Goal: Transaction & Acquisition: Purchase product/service

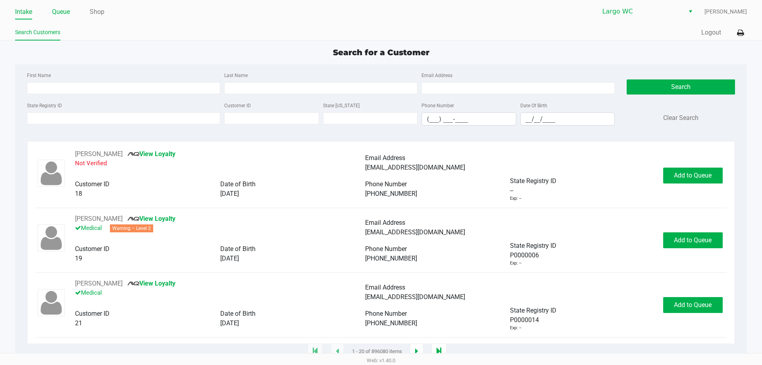
click at [52, 12] on link "Queue" at bounding box center [61, 11] width 18 height 11
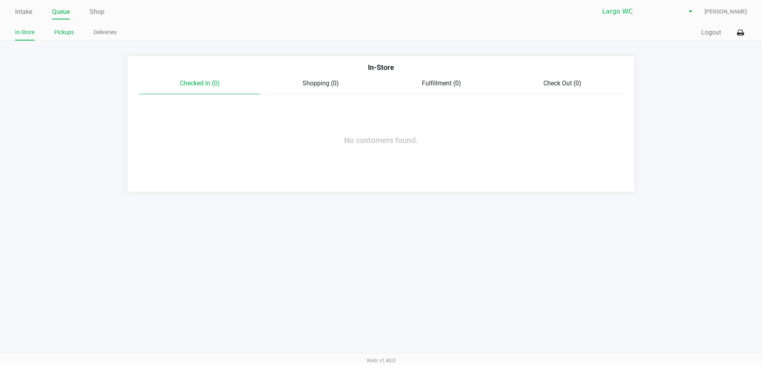
click at [67, 32] on link "Pickups" at bounding box center [63, 32] width 19 height 10
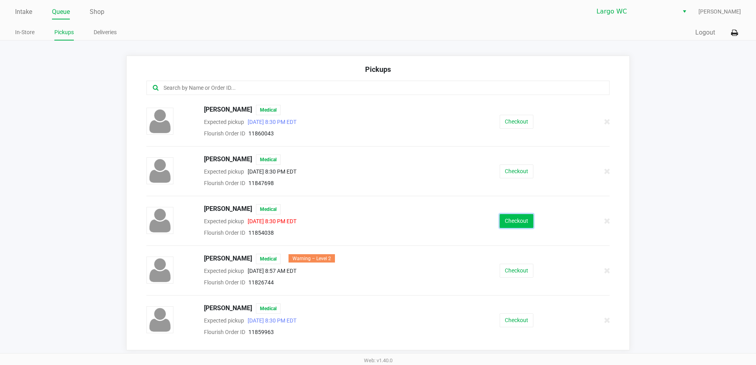
click at [507, 221] on button "Checkout" at bounding box center [516, 221] width 34 height 14
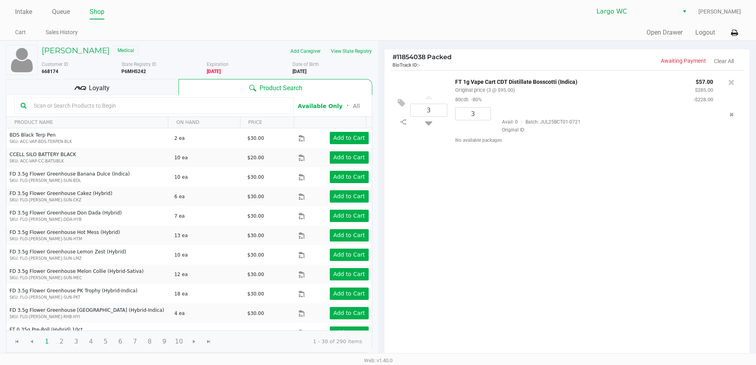
click at [61, 42] on div "[PERSON_NAME] Medical Add Caregiver View State Registry Customer ID 668174 Stat…" at bounding box center [189, 198] width 366 height 315
click at [62, 47] on h5 "[PERSON_NAME]" at bounding box center [76, 51] width 68 height 10
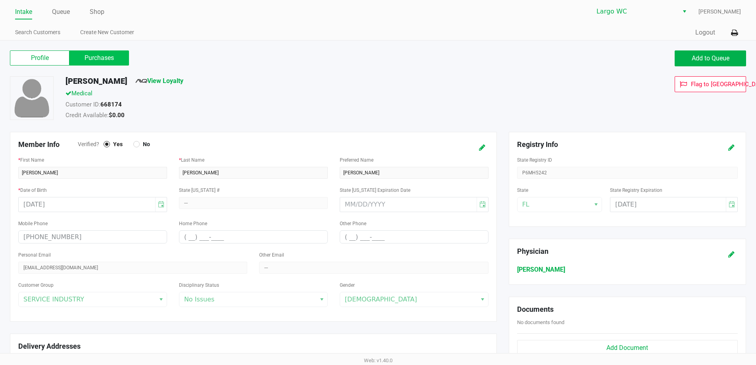
click at [93, 59] on label "Purchases" at bounding box center [99, 57] width 60 height 15
click at [0, 0] on 1 "Purchases" at bounding box center [0, 0] width 0 height 0
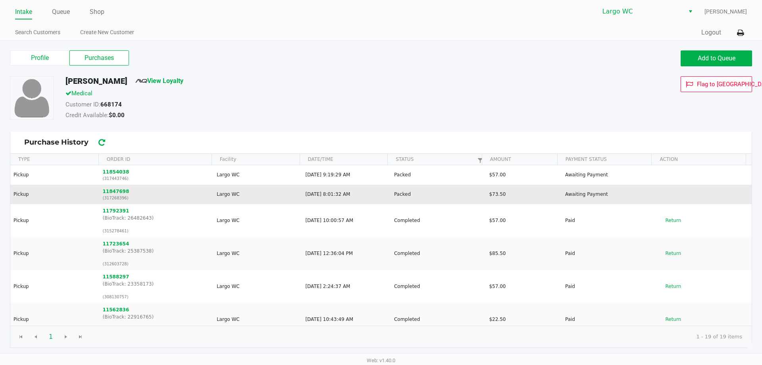
drag, startPoint x: 348, startPoint y: 186, endPoint x: 385, endPoint y: 197, distance: 38.0
click at [385, 197] on td "[DATE] 8:01:32 AM" at bounding box center [346, 193] width 89 height 19
click at [121, 190] on button "11847698" at bounding box center [116, 191] width 27 height 7
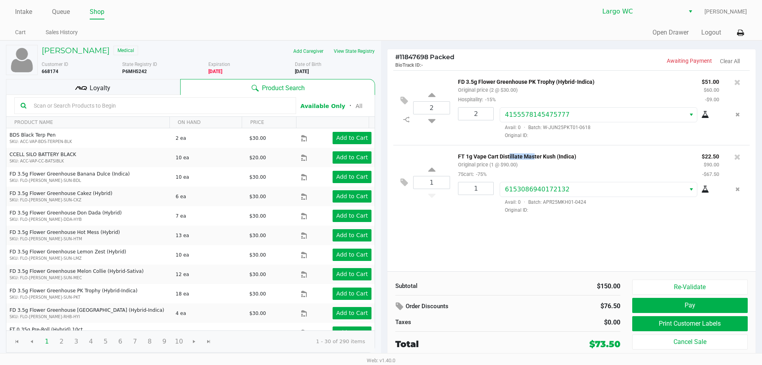
drag, startPoint x: 507, startPoint y: 157, endPoint x: 532, endPoint y: 158, distance: 25.4
click at [532, 158] on p "FT 1g Vape Cart Distillate Master Kush (Indica)" at bounding box center [574, 155] width 232 height 8
click at [533, 171] on div "FT 1g Vape Cart Distillate Master Kush (Indica) Original price (1 @ $90.00) 75c…" at bounding box center [574, 164] width 244 height 27
click at [402, 102] on icon at bounding box center [404, 100] width 8 height 9
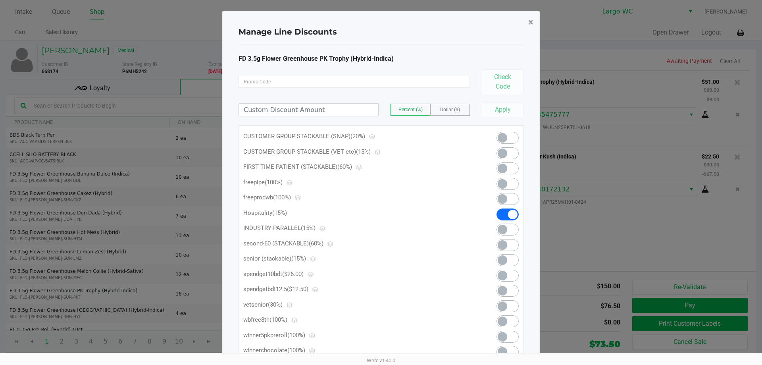
drag, startPoint x: 529, startPoint y: 18, endPoint x: 509, endPoint y: 20, distance: 20.4
click at [530, 18] on span "×" at bounding box center [530, 22] width 5 height 11
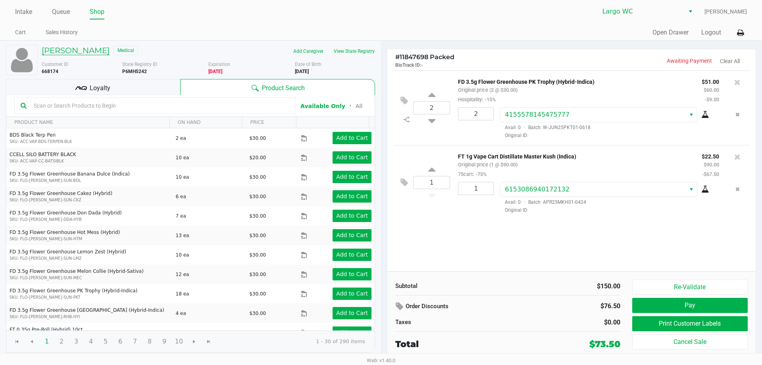
click at [61, 51] on h5 "[PERSON_NAME]" at bounding box center [76, 51] width 68 height 10
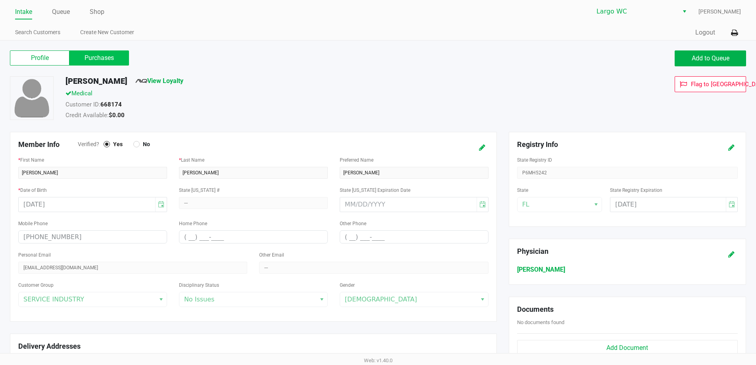
click at [86, 58] on label "Purchases" at bounding box center [99, 57] width 60 height 15
click at [0, 0] on 1 "Purchases" at bounding box center [0, 0] width 0 height 0
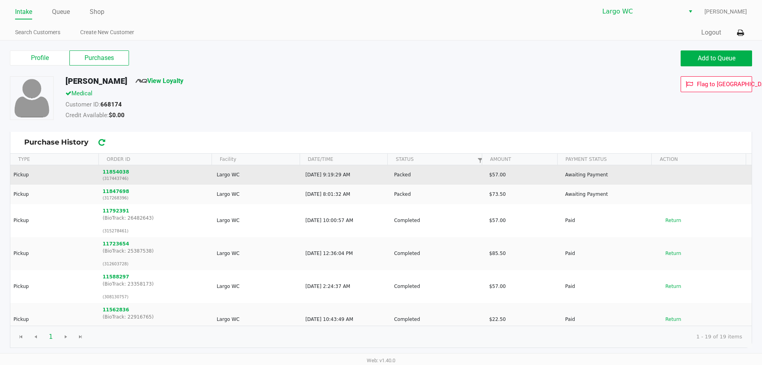
click at [112, 167] on td "11854038 (317443746)" at bounding box center [156, 174] width 114 height 19
click at [112, 168] on button "11854038" at bounding box center [116, 171] width 27 height 7
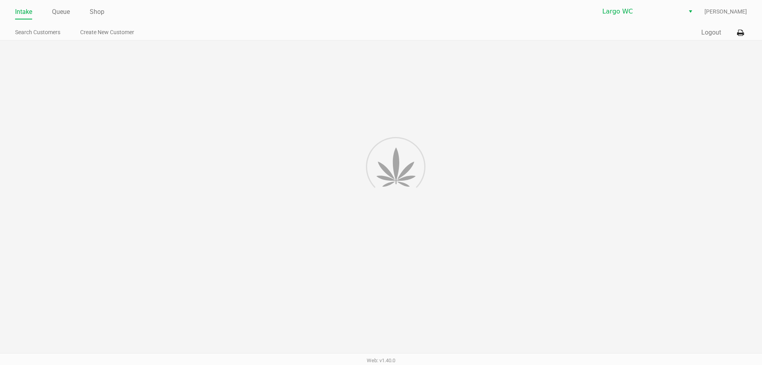
click at [113, 164] on div at bounding box center [381, 197] width 762 height 315
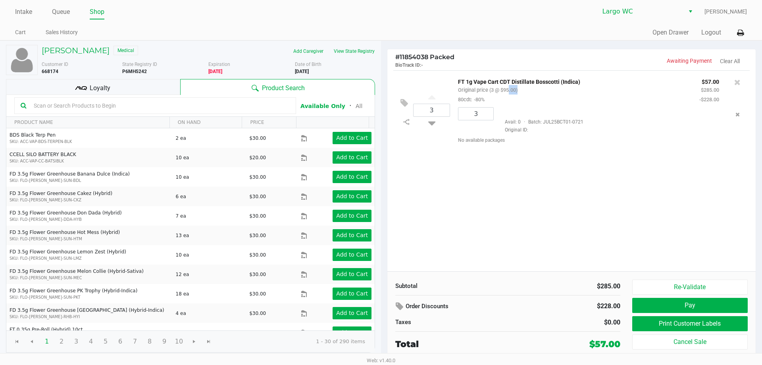
drag, startPoint x: 508, startPoint y: 88, endPoint x: 528, endPoint y: 90, distance: 20.0
click at [524, 88] on div "FT 1g Vape Cart CDT Distillate Bosscotti (Indica) Original price (3 @ $95.00) 8…" at bounding box center [572, 90] width 241 height 27
click at [528, 92] on div "FT 1g Vape Cart CDT Distillate Bosscotti (Indica) Original price (3 @ $95.00) 8…" at bounding box center [572, 90] width 241 height 27
drag, startPoint x: 415, startPoint y: 60, endPoint x: 428, endPoint y: 60, distance: 13.9
click at [428, 60] on span "# 11854038 Packed" at bounding box center [424, 57] width 59 height 8
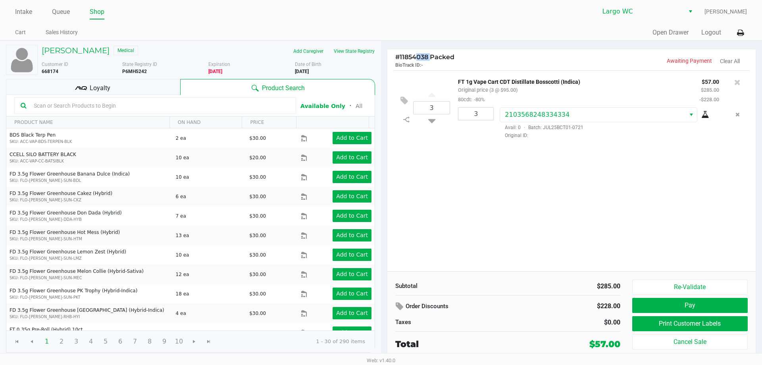
copy span "4038"
click at [78, 50] on h5 "[PERSON_NAME]" at bounding box center [76, 51] width 68 height 10
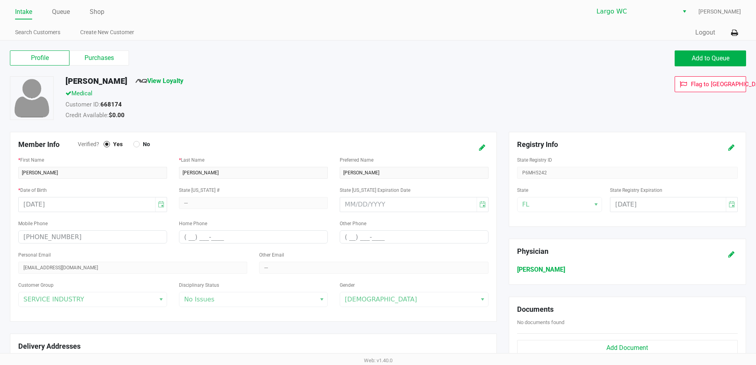
drag, startPoint x: 88, startPoint y: 56, endPoint x: 102, endPoint y: 86, distance: 32.6
click at [88, 56] on label "Purchases" at bounding box center [99, 57] width 60 height 15
click at [0, 0] on 1 "Purchases" at bounding box center [0, 0] width 0 height 0
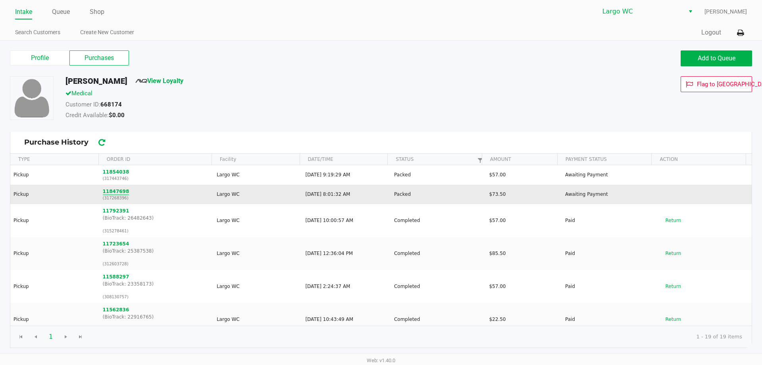
click at [119, 194] on button "11847698" at bounding box center [116, 191] width 27 height 7
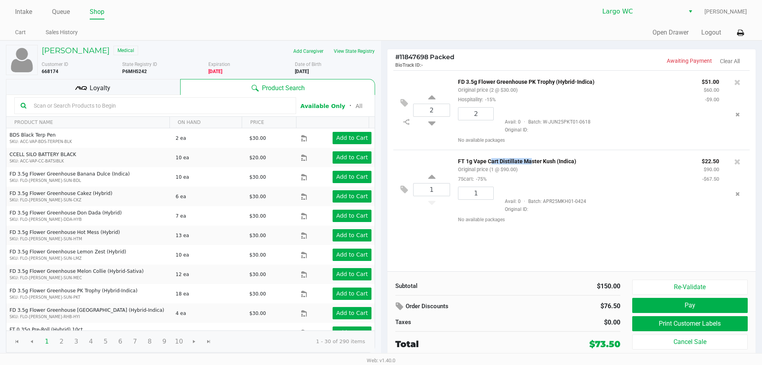
drag, startPoint x: 493, startPoint y: 165, endPoint x: 529, endPoint y: 165, distance: 36.1
click at [529, 164] on p "FT 1g Vape Cart Distillate Master Kush (Indica)" at bounding box center [574, 160] width 232 height 8
click at [530, 173] on div "FT 1g Vape Cart Distillate Master Kush (Indica) Original price (1 @ $90.00) 75c…" at bounding box center [574, 169] width 244 height 27
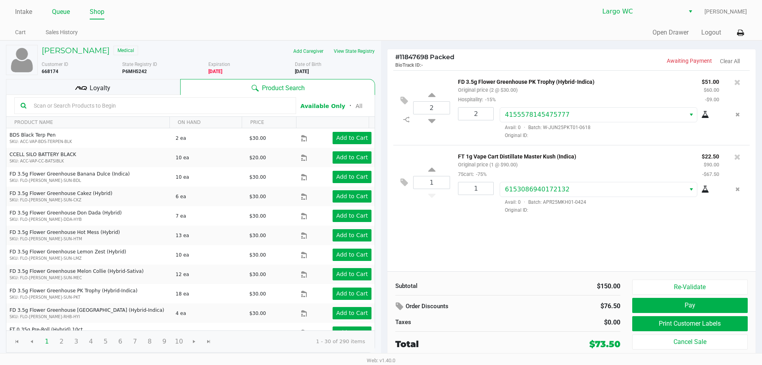
click at [61, 11] on link "Queue" at bounding box center [61, 11] width 18 height 11
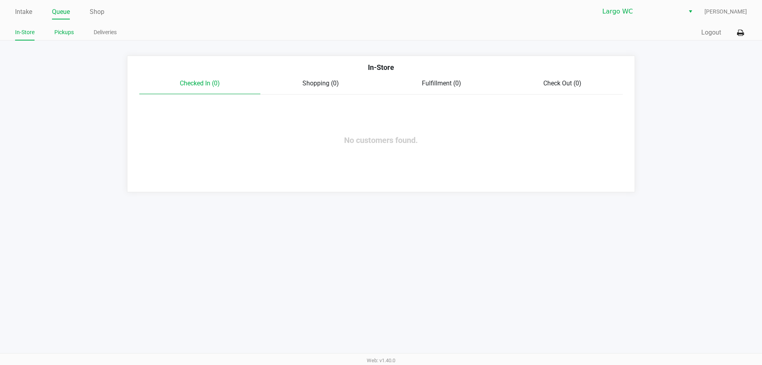
click at [67, 31] on link "Pickups" at bounding box center [63, 32] width 19 height 10
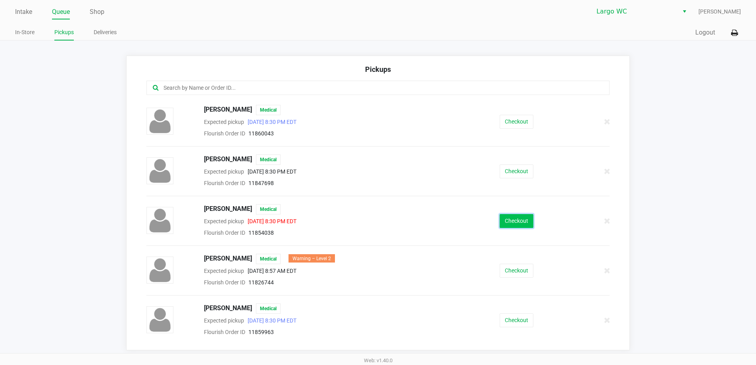
click at [513, 219] on button "Checkout" at bounding box center [516, 221] width 34 height 14
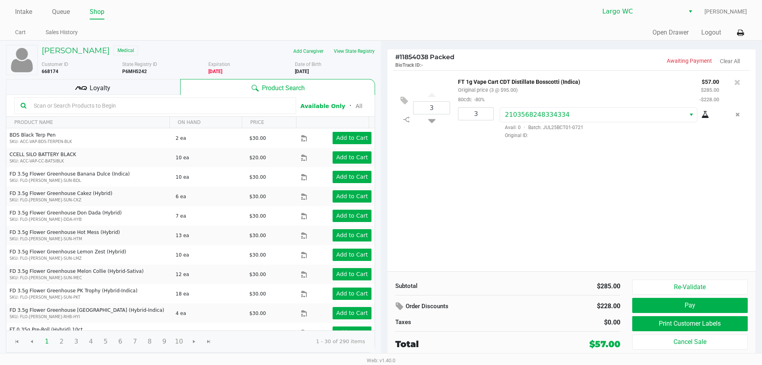
click at [179, 94] on div "Loyalty" at bounding box center [93, 87] width 174 height 16
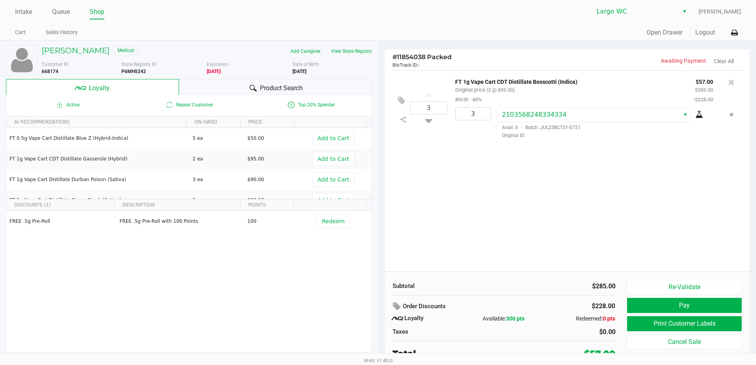
click at [209, 88] on div "Product Search" at bounding box center [275, 87] width 193 height 16
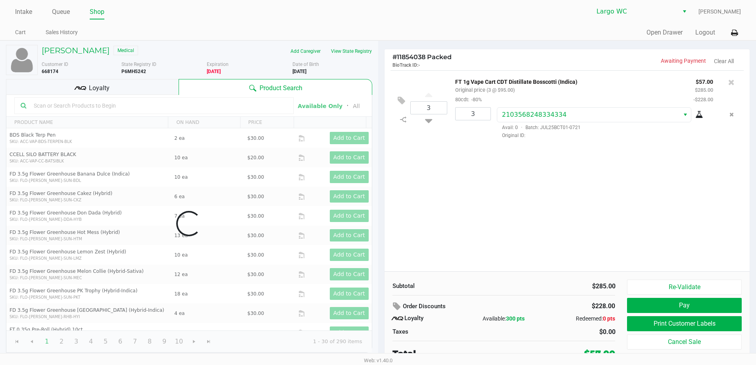
click at [160, 105] on input "text" at bounding box center [159, 106] width 257 height 12
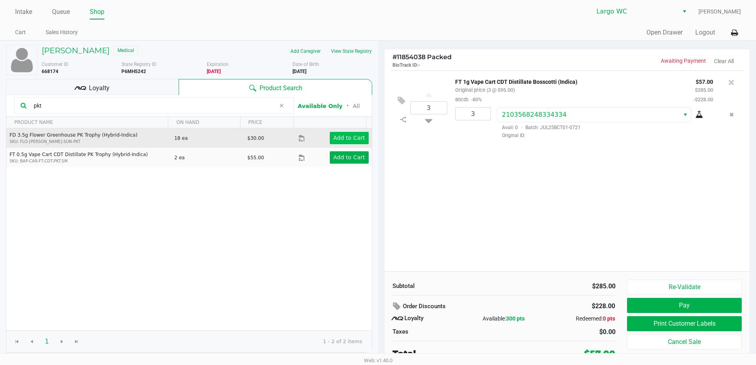
type input "pkt"
click at [340, 140] on app-button-loader "Add to Cart" at bounding box center [349, 137] width 32 height 6
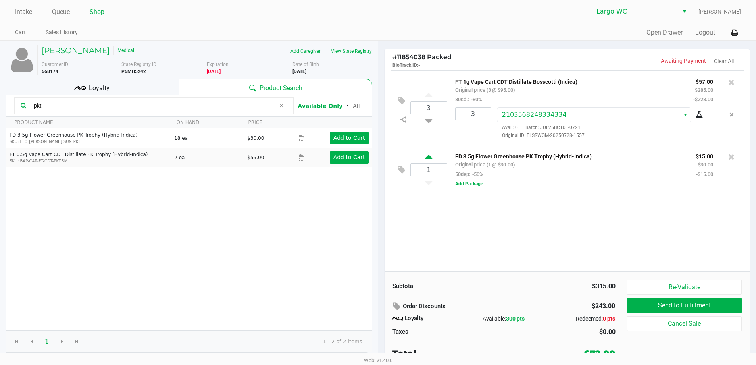
click at [427, 159] on icon at bounding box center [428, 158] width 7 height 10
type input "2"
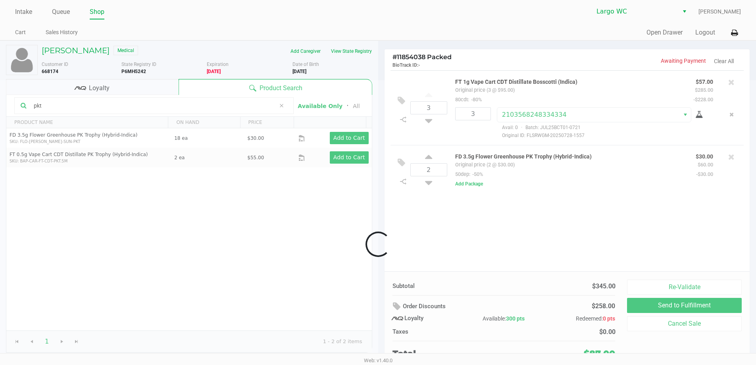
scroll to position [4, 0]
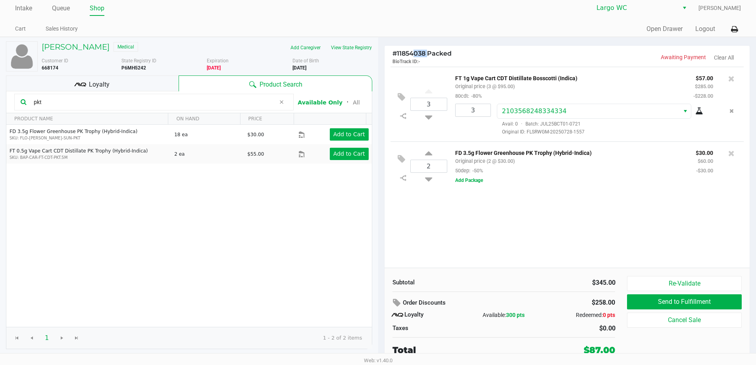
drag, startPoint x: 413, startPoint y: 56, endPoint x: 427, endPoint y: 56, distance: 14.3
click at [427, 56] on span "# 11854038 Packed" at bounding box center [421, 54] width 59 height 8
copy span "4038"
click at [25, 7] on link "Intake" at bounding box center [23, 8] width 17 height 11
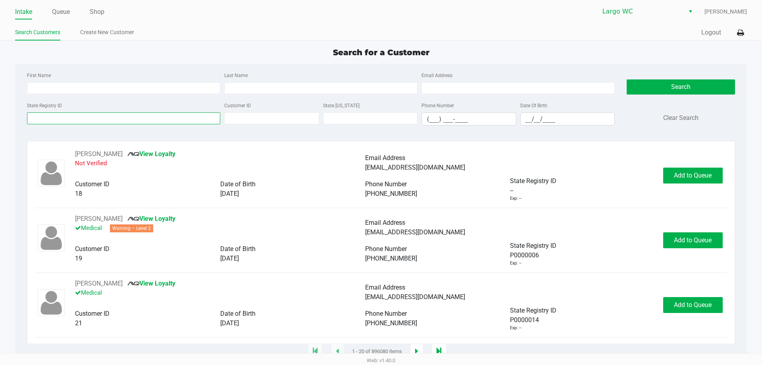
click at [129, 117] on input "State Registry ID" at bounding box center [123, 118] width 193 height 12
click at [66, 17] on link "Queue" at bounding box center [61, 11] width 18 height 11
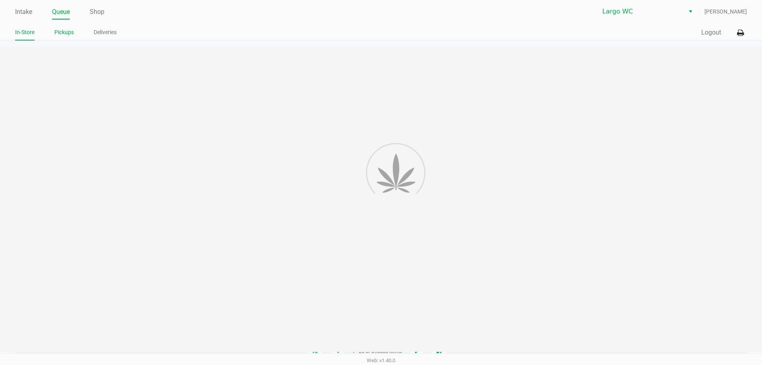
drag, startPoint x: 65, startPoint y: 24, endPoint x: 65, endPoint y: 32, distance: 8.3
click at [65, 32] on link "Pickups" at bounding box center [63, 32] width 19 height 10
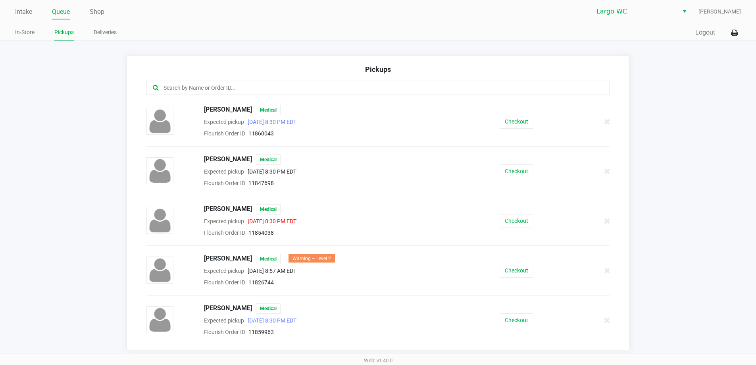
click at [202, 85] on input "text" at bounding box center [365, 87] width 405 height 9
click at [515, 324] on button "Checkout" at bounding box center [516, 320] width 34 height 14
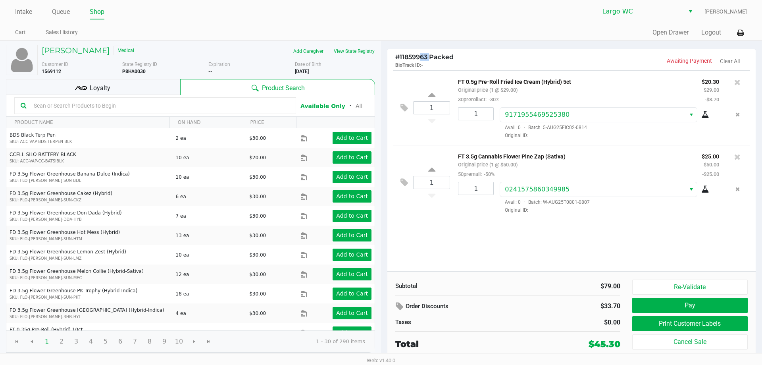
drag, startPoint x: 417, startPoint y: 58, endPoint x: 430, endPoint y: 58, distance: 12.7
click at [430, 58] on span "# 11859963 Packed" at bounding box center [424, 57] width 58 height 8
click at [419, 64] on span "BioTrack ID:" at bounding box center [408, 65] width 26 height 6
drag, startPoint x: 414, startPoint y: 58, endPoint x: 428, endPoint y: 58, distance: 14.7
click at [428, 58] on span "# 11859963 Packed" at bounding box center [424, 57] width 58 height 8
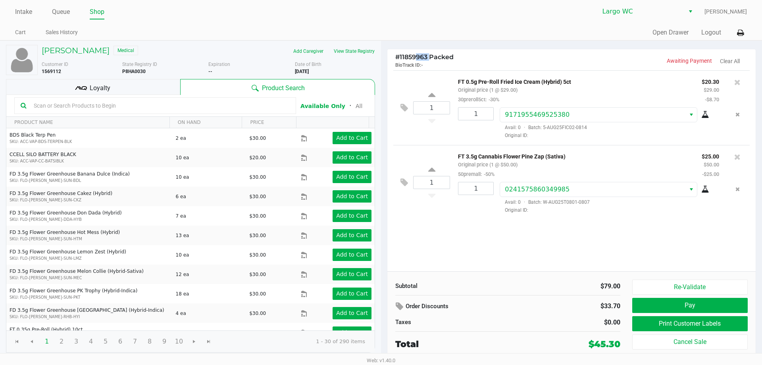
copy span "9963"
drag, startPoint x: 42, startPoint y: 11, endPoint x: 31, endPoint y: 11, distance: 11.5
click at [42, 11] on ul "Intake Queue Shop" at bounding box center [198, 12] width 366 height 13
click at [31, 11] on link "Intake" at bounding box center [23, 11] width 17 height 11
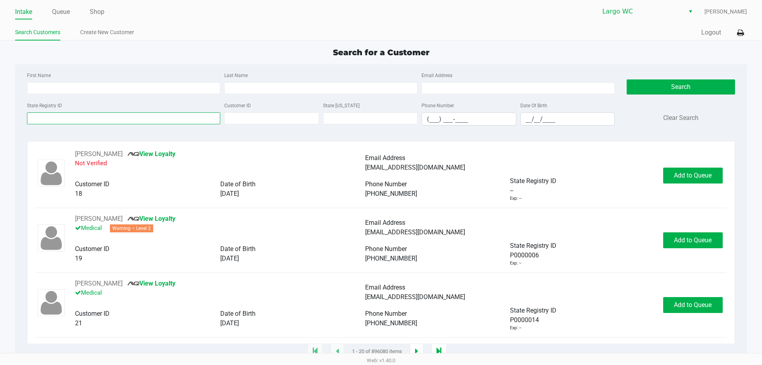
click at [64, 114] on input "State Registry ID" at bounding box center [123, 118] width 193 height 12
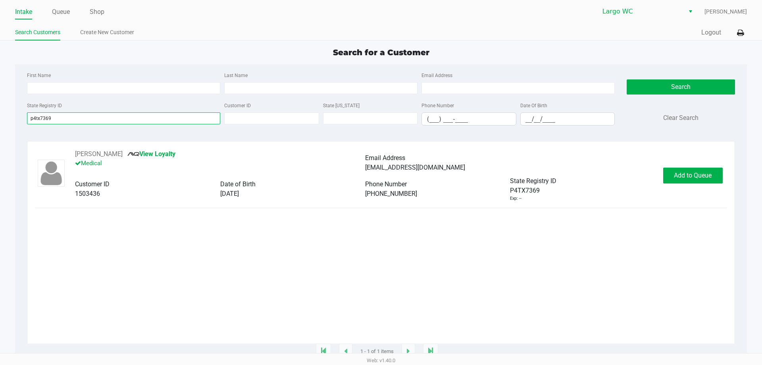
type input "p4tx7369"
click at [687, 172] on button "Add to Queue" at bounding box center [693, 175] width 60 height 16
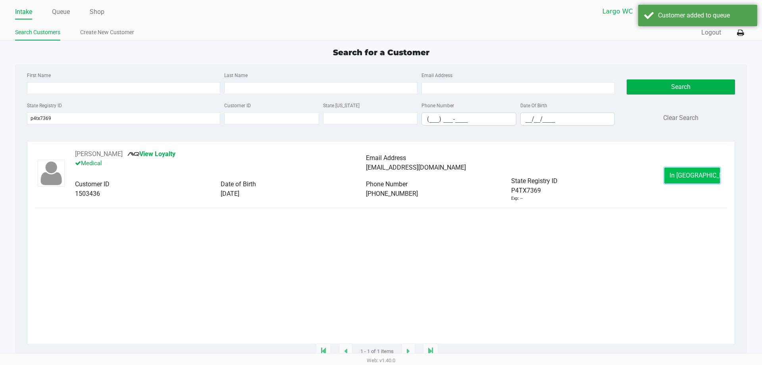
click at [678, 177] on button "In [GEOGRAPHIC_DATA]" at bounding box center [692, 175] width 56 height 16
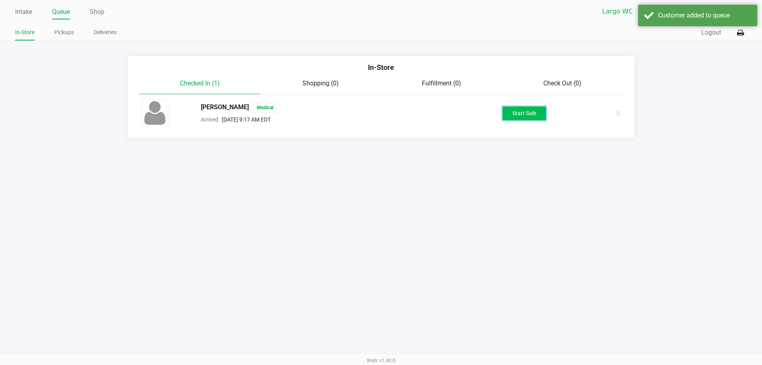
click at [528, 106] on button "Start Sale" at bounding box center [524, 113] width 44 height 14
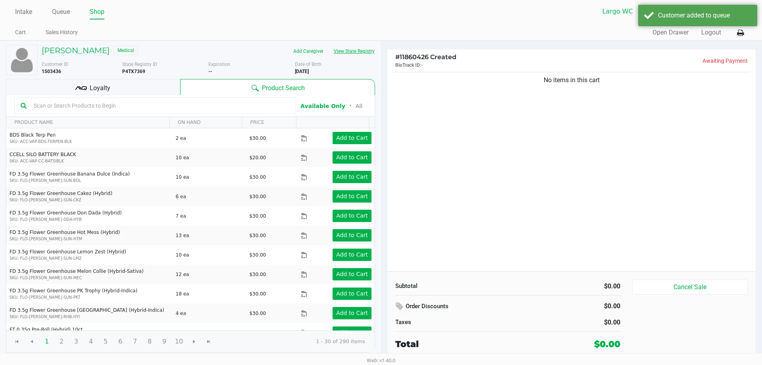
click at [356, 53] on button "View State Registry" at bounding box center [351, 51] width 46 height 13
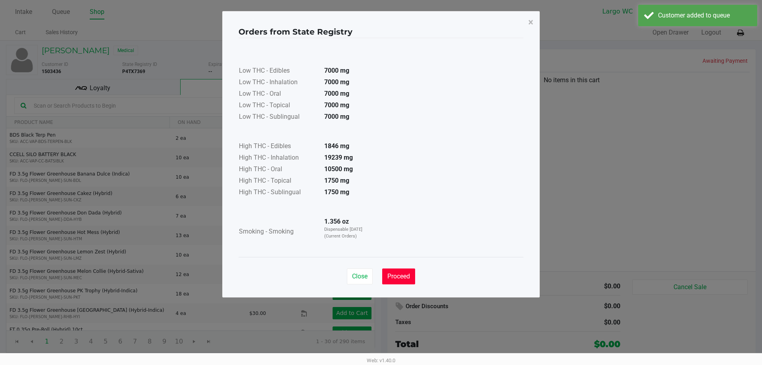
click at [397, 271] on button "Proceed" at bounding box center [398, 276] width 33 height 16
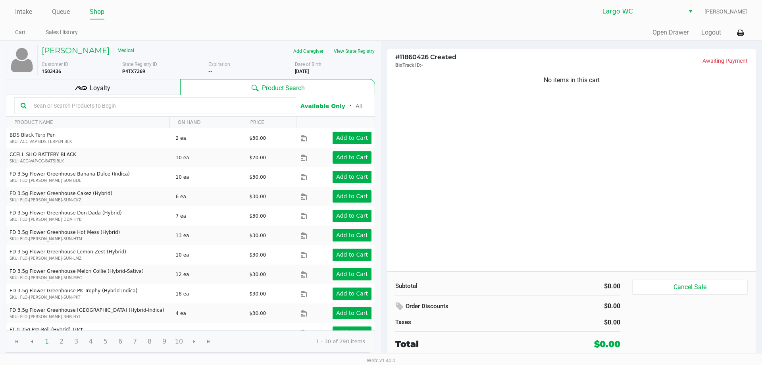
click at [148, 109] on input "text" at bounding box center [160, 106] width 259 height 12
click at [273, 49] on div "Add Caregiver View State Registry" at bounding box center [294, 51] width 173 height 13
click at [350, 50] on button "View State Registry" at bounding box center [351, 51] width 46 height 13
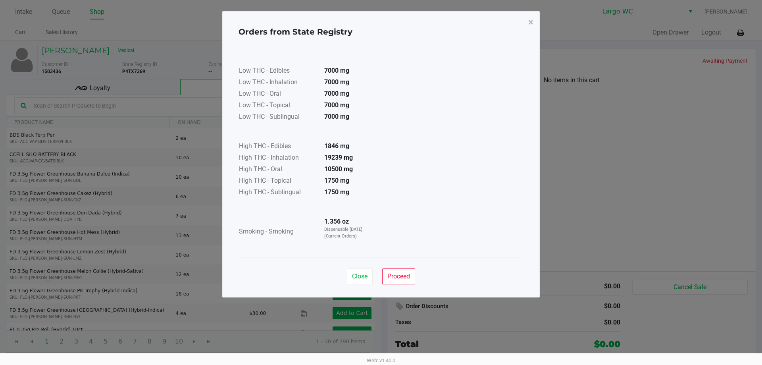
drag, startPoint x: 317, startPoint y: 221, endPoint x: 363, endPoint y: 231, distance: 46.4
click at [355, 225] on tr "Smoking - Smoking 1.356 oz Dispensable [DATE] (Current Orders)" at bounding box center [306, 231] width 136 height 31
click at [359, 247] on td "1.356 oz Dispensable [DATE] (Current Orders)" at bounding box center [346, 231] width 56 height 31
click at [394, 273] on span "Proceed" at bounding box center [398, 276] width 23 height 8
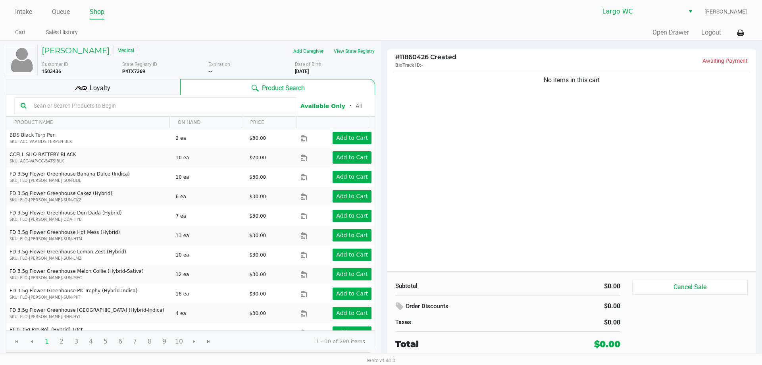
click at [155, 90] on div "Loyalty" at bounding box center [93, 87] width 174 height 16
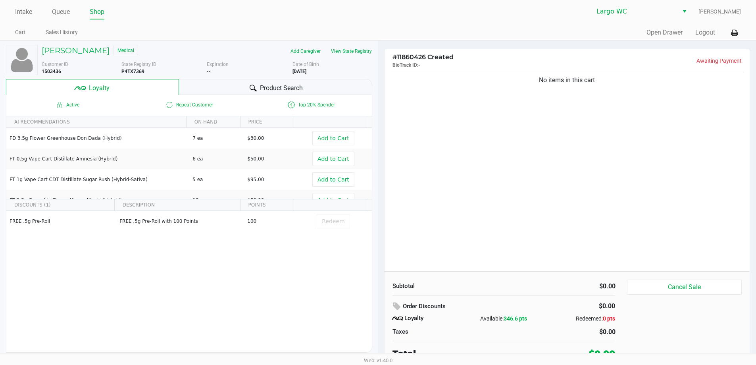
click at [203, 84] on div "Product Search" at bounding box center [275, 87] width 193 height 16
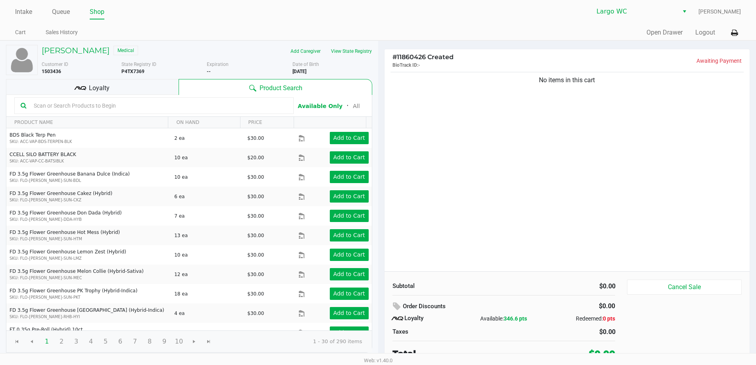
click at [178, 108] on input "text" at bounding box center [159, 106] width 257 height 12
click at [175, 354] on div "Web: v1.40.0" at bounding box center [378, 360] width 756 height 14
click at [97, 108] on input "text" at bounding box center [159, 106] width 257 height 12
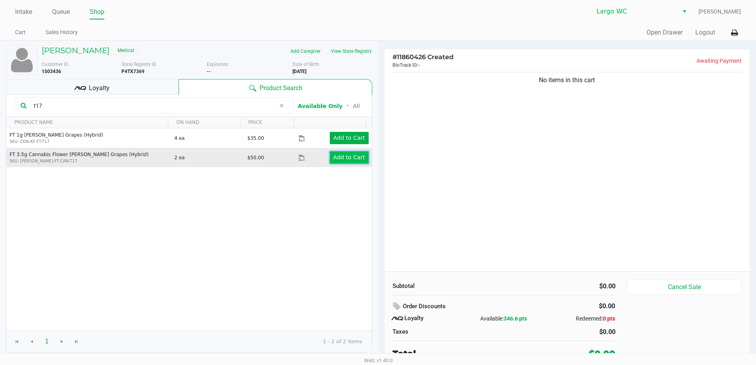
click at [334, 161] on button "Add to Cart" at bounding box center [349, 157] width 39 height 12
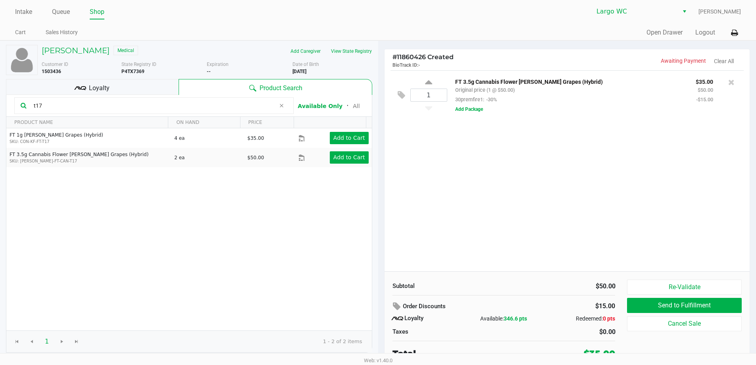
click at [54, 106] on input "t17" at bounding box center [153, 106] width 245 height 12
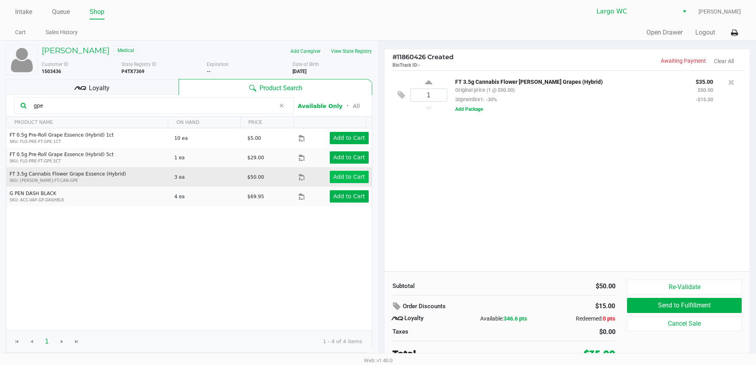
type input "gpe"
click at [343, 175] on app-button-loader "Add to Cart" at bounding box center [349, 176] width 32 height 6
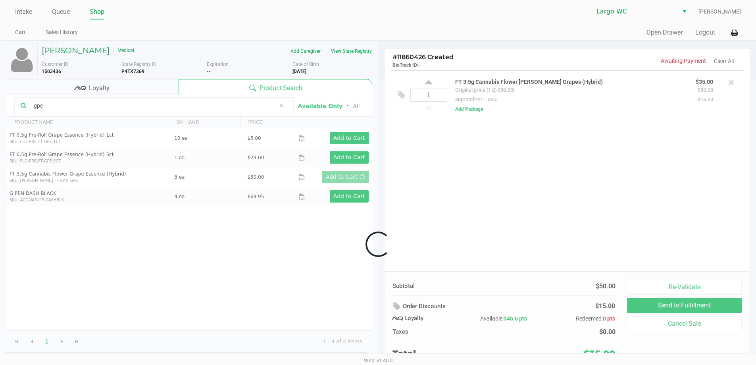
drag, startPoint x: 235, startPoint y: 179, endPoint x: 264, endPoint y: 192, distance: 31.3
click at [267, 182] on div at bounding box center [378, 244] width 756 height 328
click at [264, 192] on div at bounding box center [378, 244] width 756 height 328
drag, startPoint x: 240, startPoint y: 178, endPoint x: 269, endPoint y: 186, distance: 30.8
click at [267, 179] on div at bounding box center [378, 244] width 756 height 328
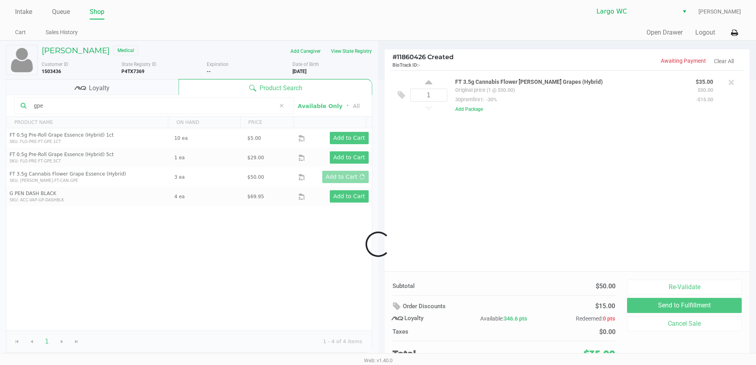
click at [263, 187] on div at bounding box center [378, 244] width 756 height 328
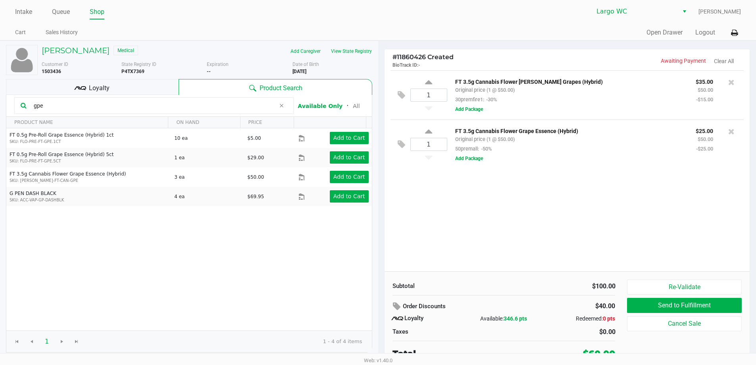
click at [73, 104] on input "gpe" at bounding box center [153, 106] width 245 height 12
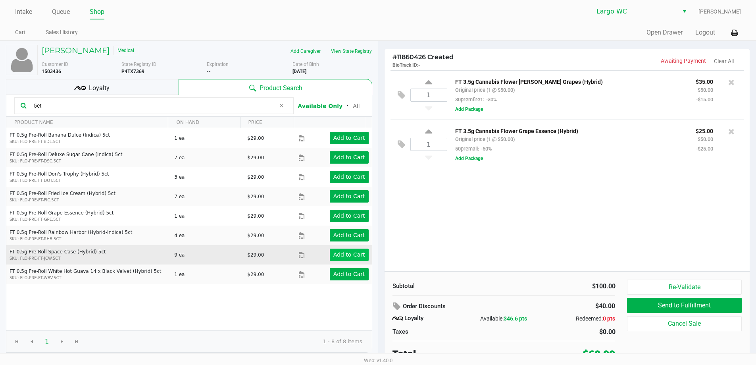
type input "5ct"
click at [347, 257] on app-button-loader "Add to Cart" at bounding box center [349, 254] width 32 height 6
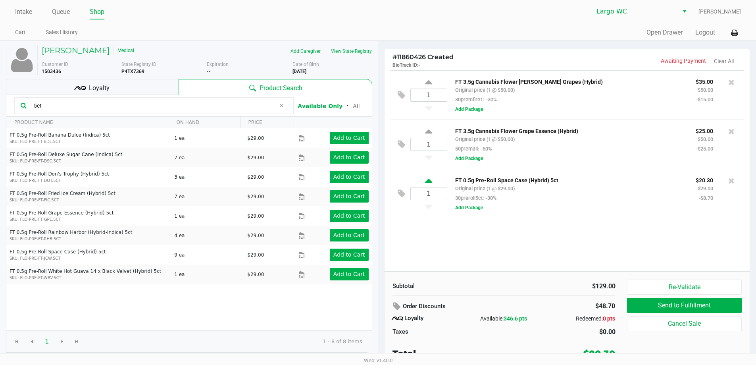
click at [429, 182] on icon at bounding box center [428, 182] width 7 height 10
type input "2"
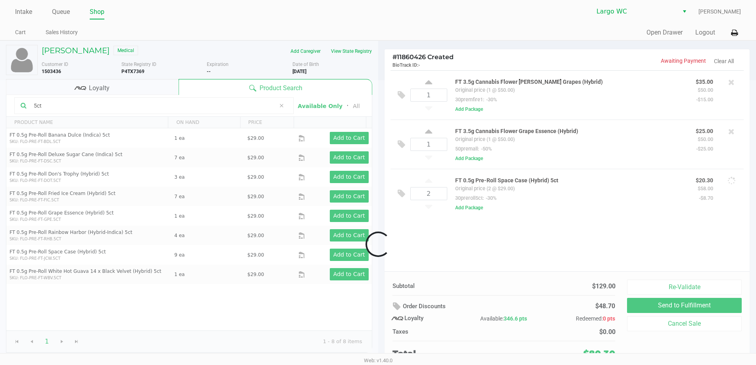
click at [125, 105] on div at bounding box center [378, 244] width 756 height 328
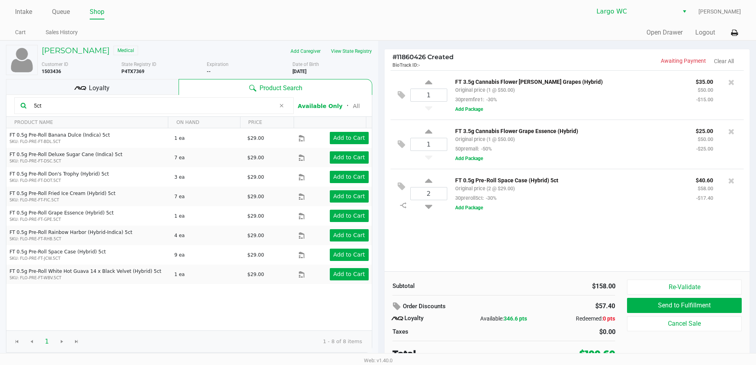
click at [125, 105] on input "5ct" at bounding box center [153, 106] width 245 height 12
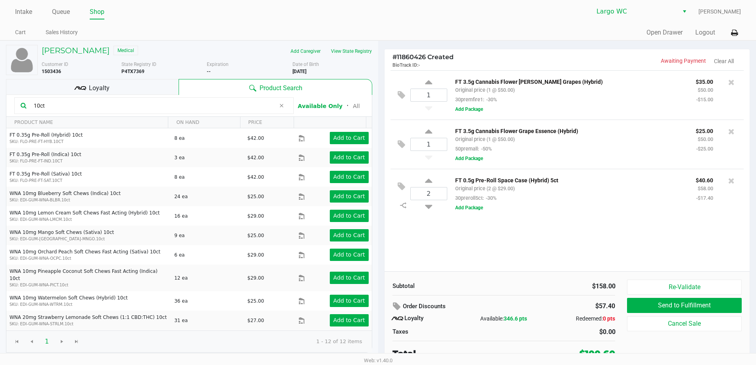
type input "10ct"
click at [338, 144] on td "Add to Cart" at bounding box center [334, 137] width 73 height 19
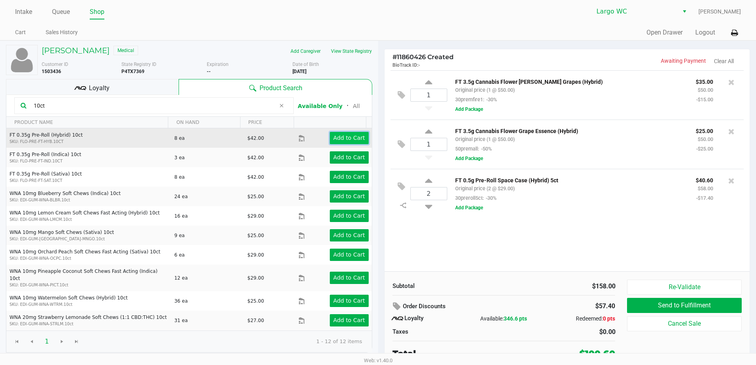
click at [342, 139] on app-button-loader "Add to Cart" at bounding box center [349, 137] width 32 height 6
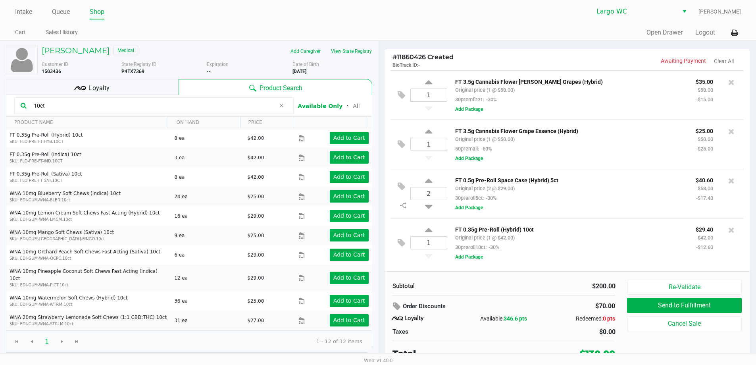
click at [428, 231] on icon at bounding box center [428, 231] width 7 height 10
type input "2"
click at [168, 108] on input "10ct" at bounding box center [153, 106] width 245 height 12
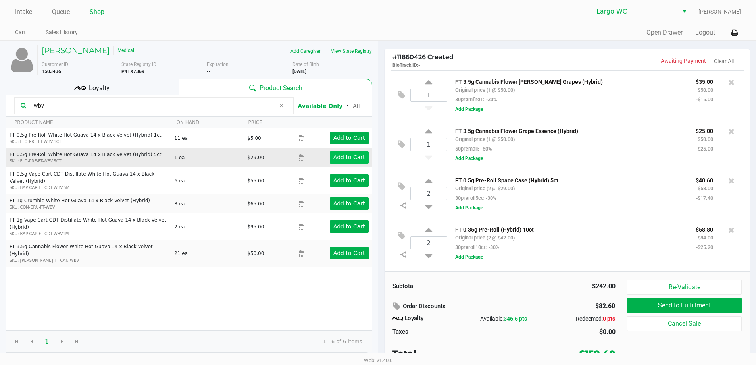
type input "wbv"
click at [343, 162] on button "Add to Cart" at bounding box center [349, 157] width 39 height 12
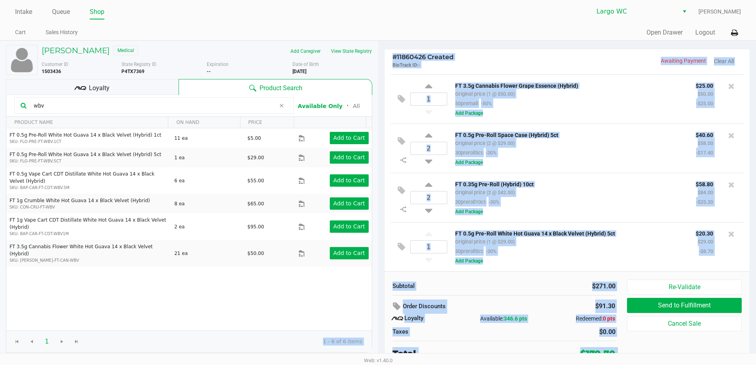
scroll to position [4, 0]
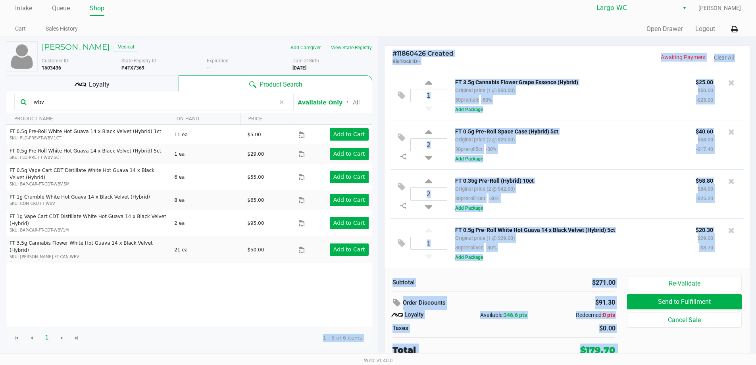
click at [204, 361] on html "Intake Queue Shop Largo WC [PERSON_NAME] Cart Sales History Quick Sale Open Dra…" at bounding box center [378, 178] width 756 height 365
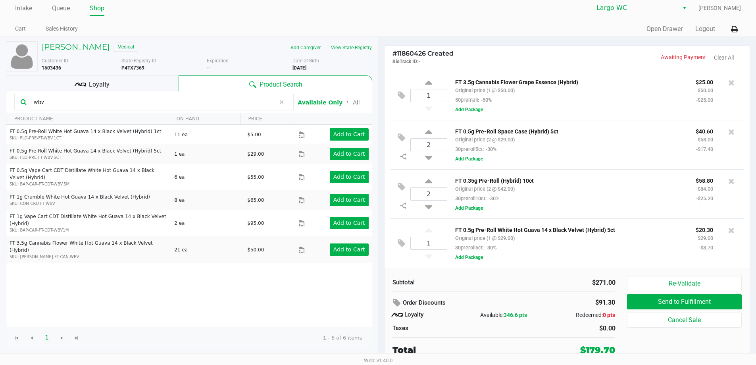
click at [225, 323] on div "FT 0.5g Pre-Roll White Hot Guava 14 x Black Velvet (Hybrid) 1ct SKU: FLO-PRE-FT…" at bounding box center [188, 226] width 365 height 202
click at [269, 318] on div "FT 0.5g Pre-Roll White Hot Guava 14 x Black Velvet (Hybrid) 1ct SKU: FLO-PRE-FT…" at bounding box center [188, 226] width 365 height 202
click at [60, 14] on li "Queue" at bounding box center [61, 9] width 18 height 14
click at [63, 11] on link "Queue" at bounding box center [61, 8] width 18 height 11
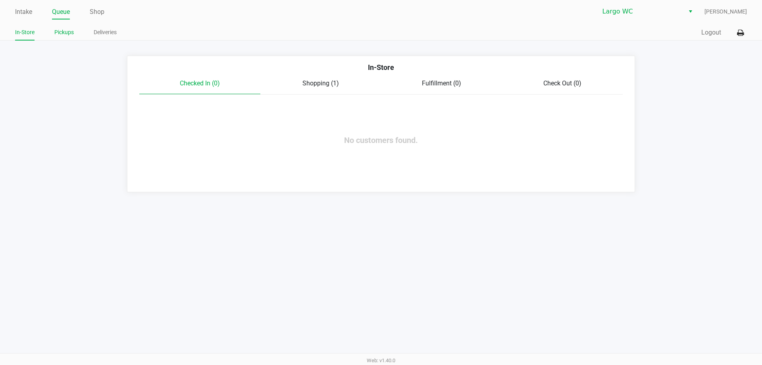
click at [63, 30] on link "Pickups" at bounding box center [63, 32] width 19 height 10
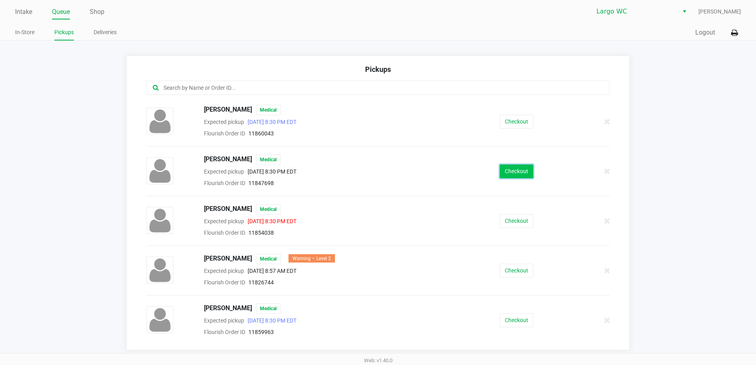
click at [515, 171] on button "Checkout" at bounding box center [516, 171] width 34 height 14
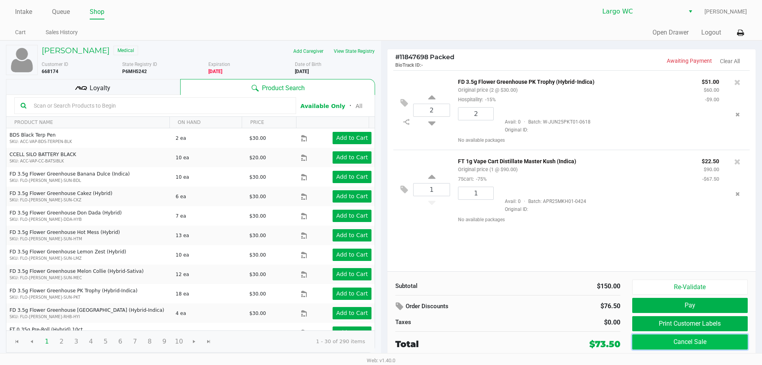
click at [665, 347] on button "Cancel Sale" at bounding box center [689, 341] width 115 height 15
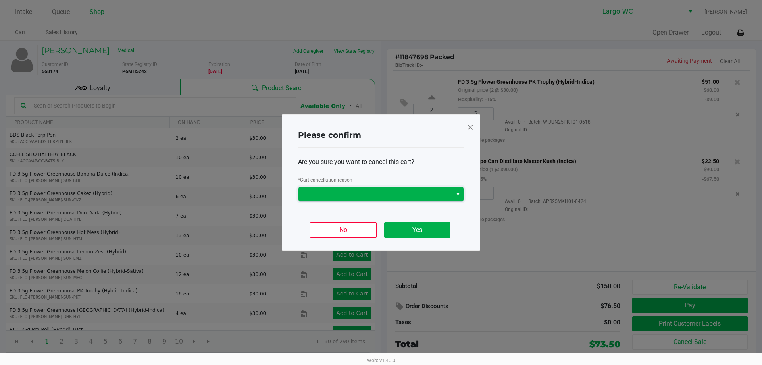
click at [369, 200] on span at bounding box center [375, 194] width 154 height 14
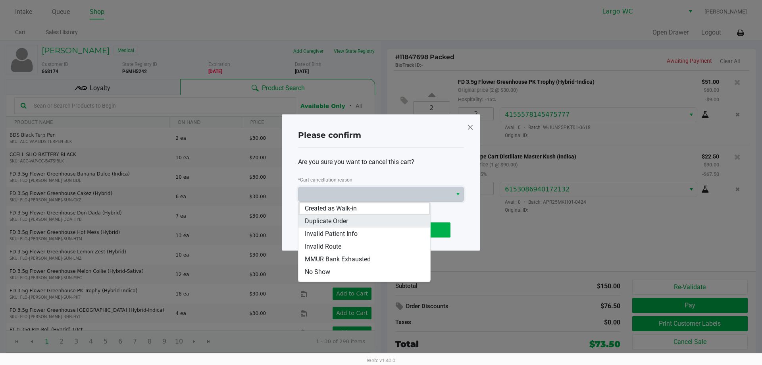
drag, startPoint x: 353, startPoint y: 221, endPoint x: 387, endPoint y: 226, distance: 34.2
click at [354, 220] on li "Duplicate Order" at bounding box center [364, 221] width 132 height 13
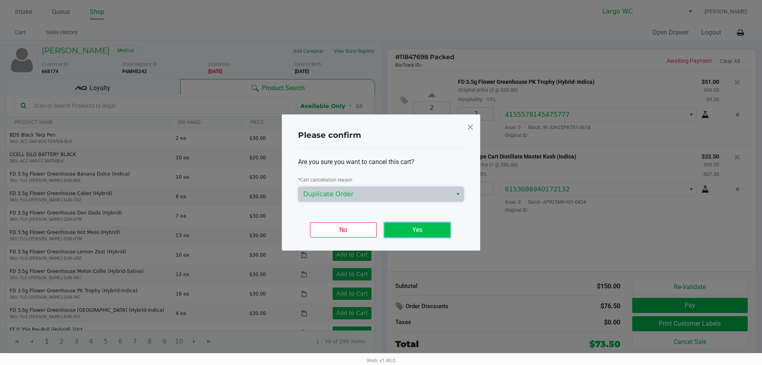
click at [411, 227] on button "Yes" at bounding box center [417, 229] width 66 height 15
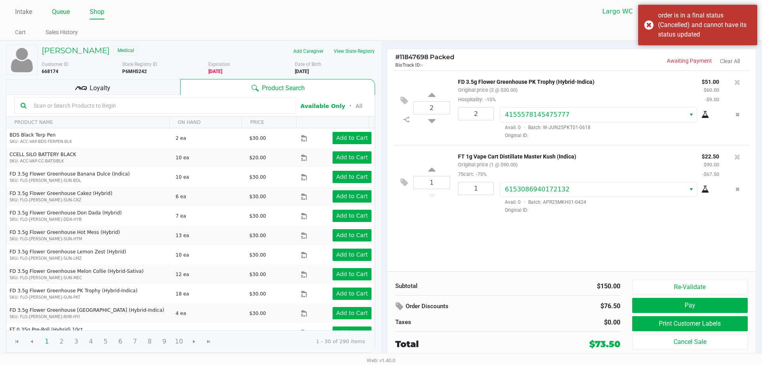
click at [60, 8] on link "Queue" at bounding box center [61, 11] width 18 height 11
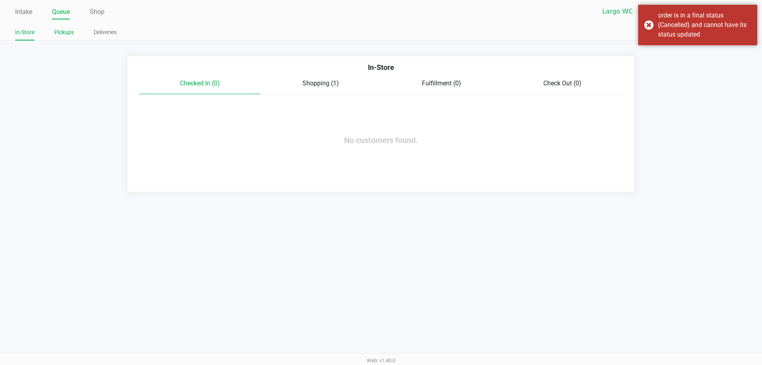
click at [58, 33] on link "Pickups" at bounding box center [63, 32] width 19 height 10
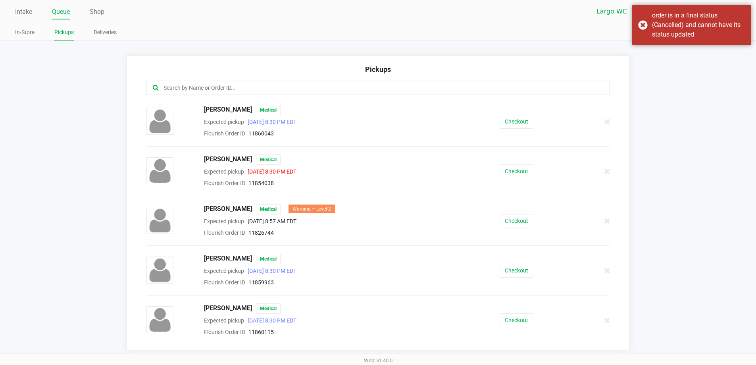
click at [71, 17] on ul "Intake Queue Shop" at bounding box center [196, 12] width 363 height 13
drag, startPoint x: 58, startPoint y: 11, endPoint x: 74, endPoint y: 17, distance: 16.9
click at [58, 11] on link "Queue" at bounding box center [61, 11] width 18 height 11
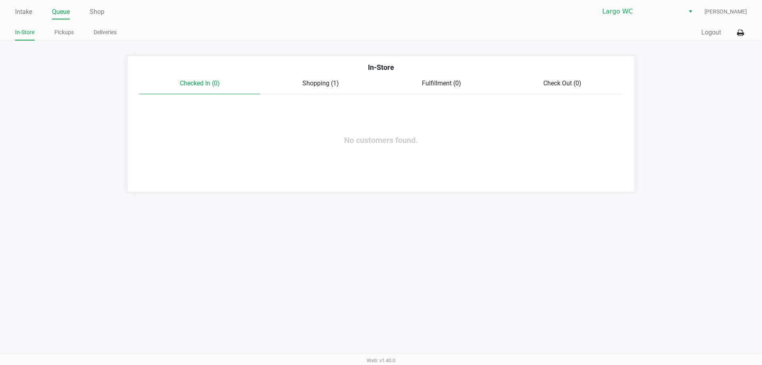
drag, startPoint x: 306, startPoint y: 76, endPoint x: 317, endPoint y: 83, distance: 12.7
click at [306, 77] on div "In-Store" at bounding box center [380, 70] width 495 height 17
click at [317, 83] on span "Shopping (1)" at bounding box center [320, 83] width 36 height 8
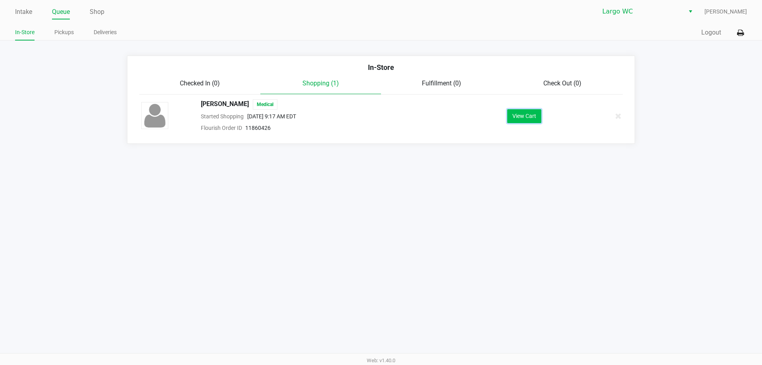
click at [529, 121] on button "View Cart" at bounding box center [524, 116] width 34 height 14
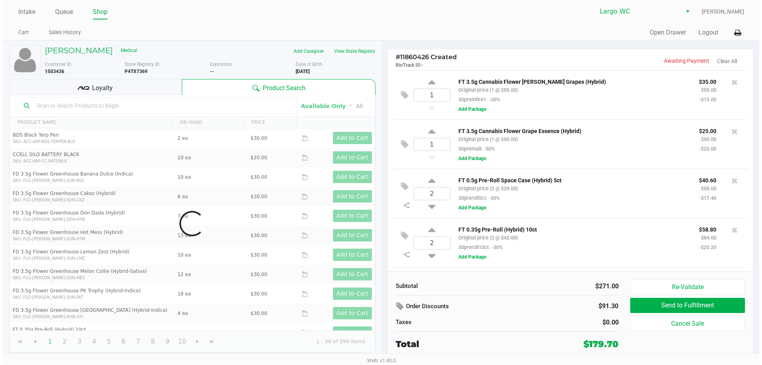
scroll to position [47, 0]
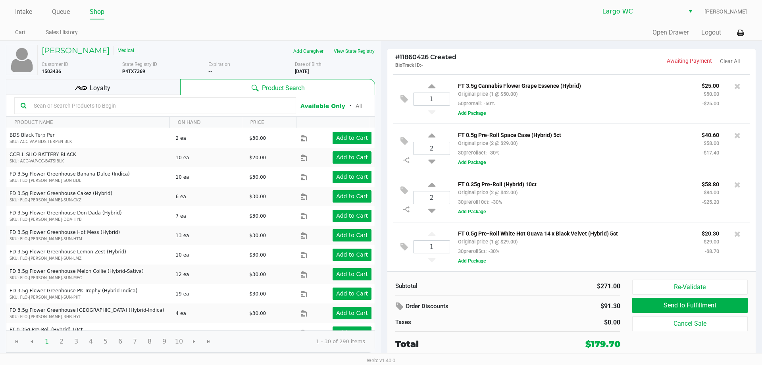
click at [139, 101] on input "text" at bounding box center [160, 106] width 259 height 12
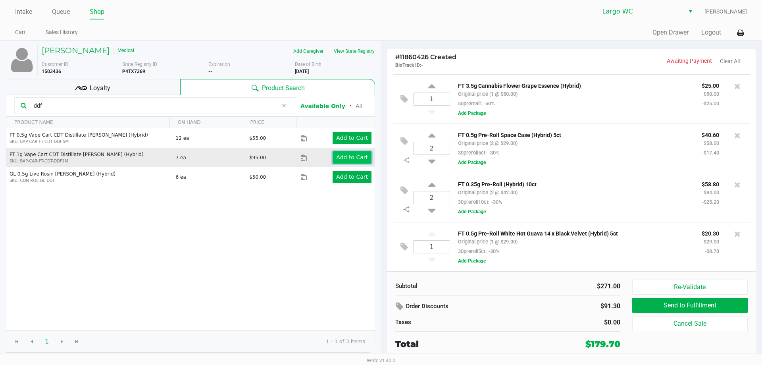
click at [343, 159] on app-button-loader "Add to Cart" at bounding box center [352, 157] width 32 height 6
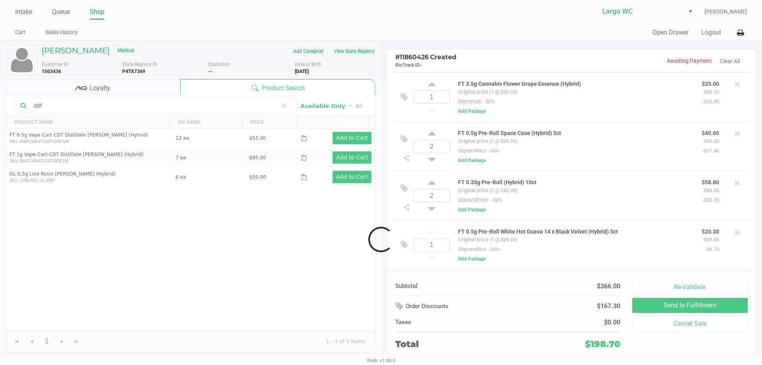
scroll to position [97, 0]
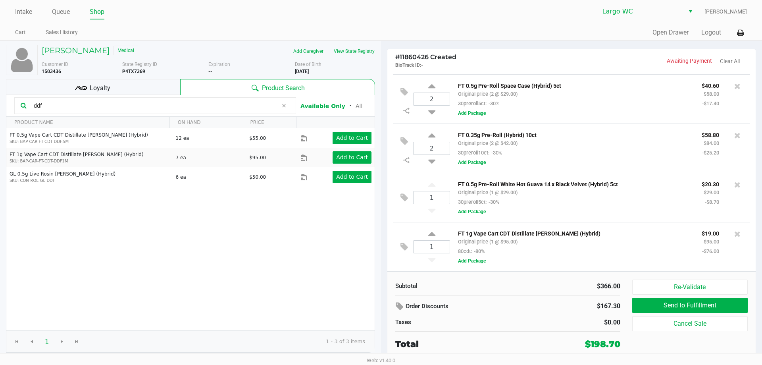
click at [67, 106] on input "ddf" at bounding box center [154, 106] width 247 height 12
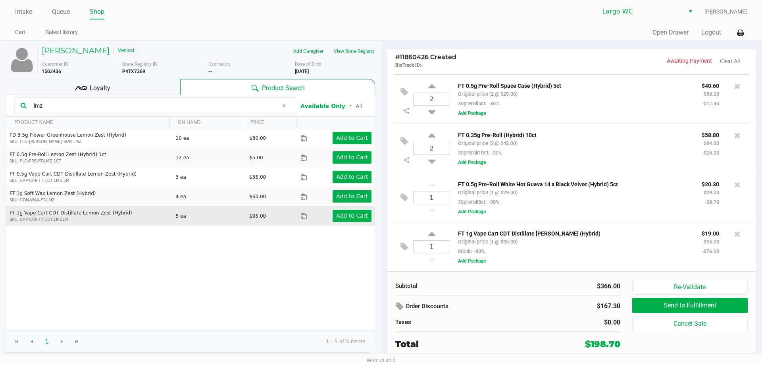
type input "lmz"
click at [367, 218] on div "Add to Cart" at bounding box center [344, 215] width 66 height 12
click at [353, 216] on app-button-loader "Add to Cart" at bounding box center [352, 215] width 32 height 6
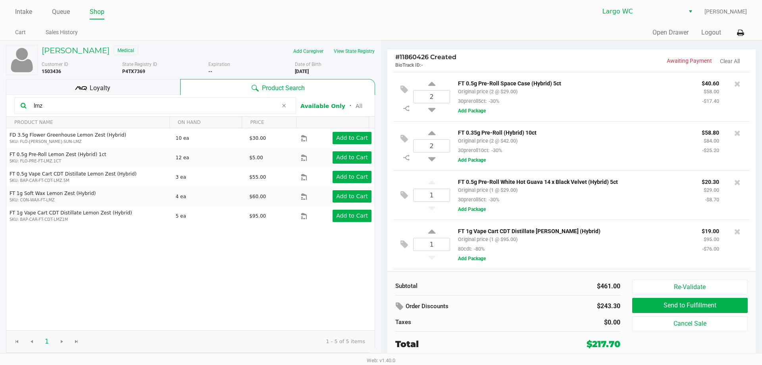
scroll to position [146, 0]
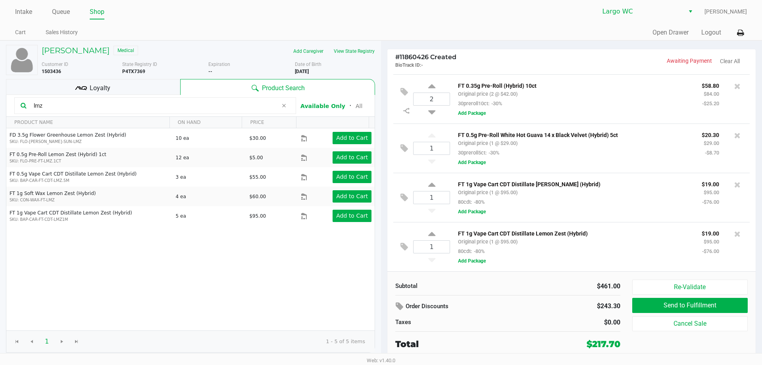
click at [281, 106] on icon at bounding box center [283, 105] width 5 height 6
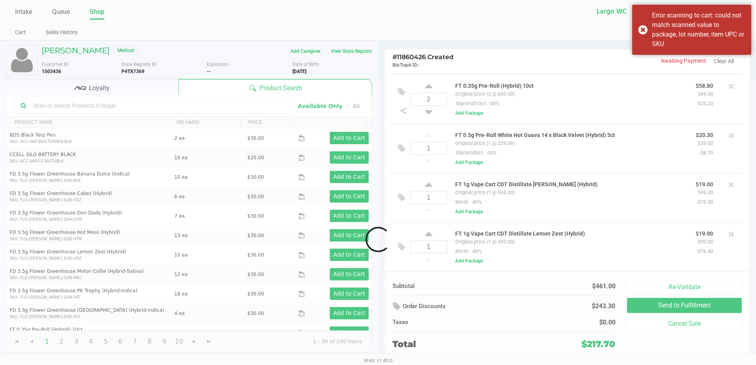
click at [184, 104] on div at bounding box center [378, 239] width 756 height 318
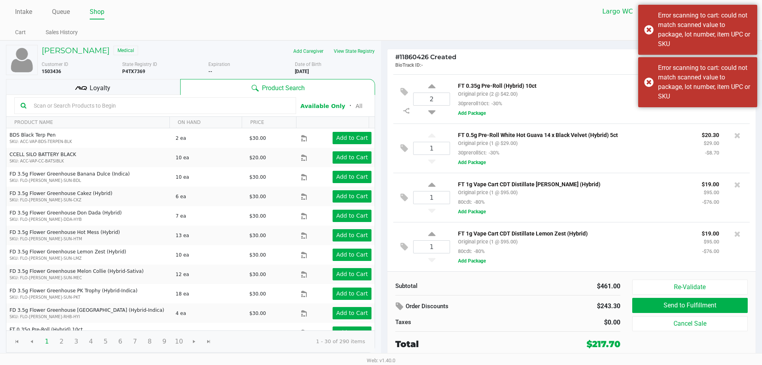
click at [168, 104] on input "text" at bounding box center [160, 106] width 259 height 12
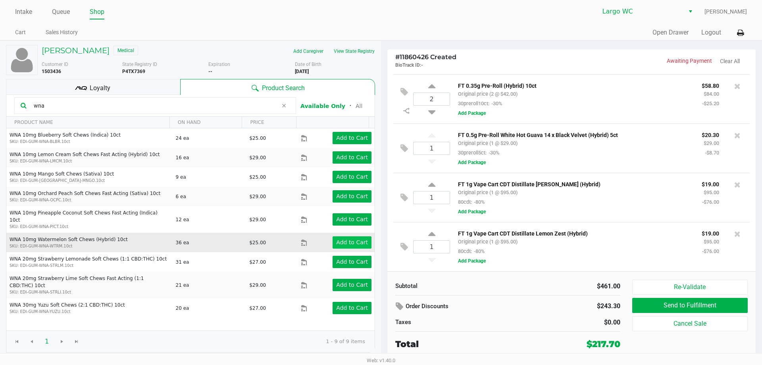
type input "wna"
click at [341, 239] on app-button-loader "Add to Cart" at bounding box center [352, 242] width 32 height 6
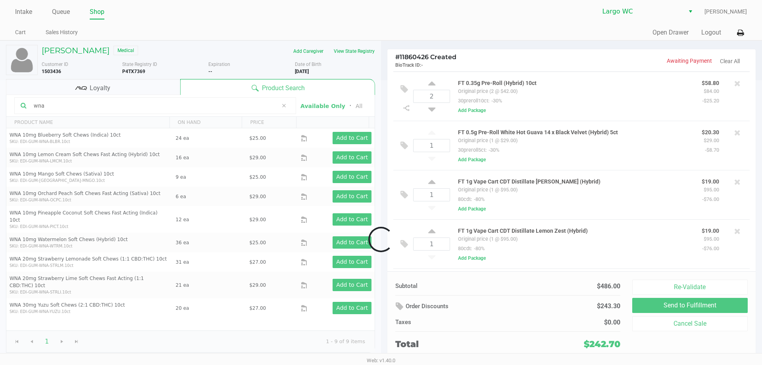
scroll to position [192, 0]
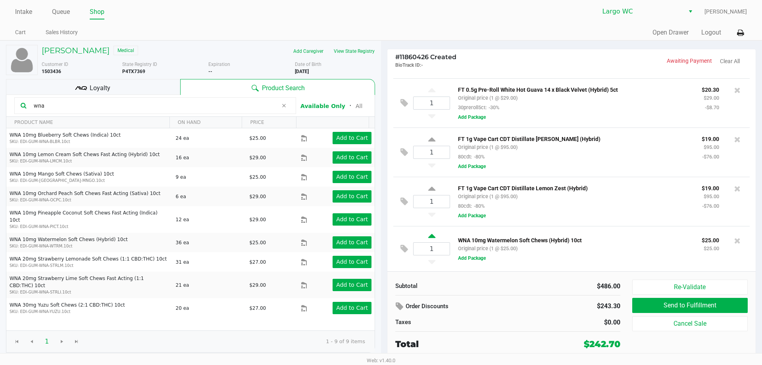
click at [431, 234] on icon at bounding box center [431, 237] width 7 height 10
type input "2"
drag, startPoint x: 484, startPoint y: 241, endPoint x: 512, endPoint y: 244, distance: 28.0
click at [505, 242] on p "WNA 10mg Watermelon Soft Chews (Hybrid) 10ct" at bounding box center [574, 239] width 232 height 8
drag, startPoint x: 526, startPoint y: 248, endPoint x: 529, endPoint y: 252, distance: 5.0
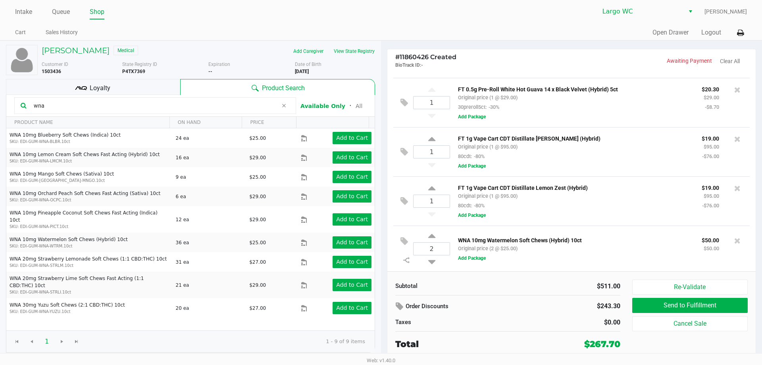
click at [527, 248] on div "WNA 10mg Watermelon Soft Chews (Hybrid) 10ct Original price (2 @ $25.00)" at bounding box center [574, 244] width 244 height 18
drag, startPoint x: 597, startPoint y: 344, endPoint x: 631, endPoint y: 343, distance: 33.3
click at [631, 343] on div "Subtotal $511.00 Order Discounts $243.30 Taxes $0.00 Total $267.70" at bounding box center [510, 314] width 243 height 71
click at [563, 322] on div "$0.00" at bounding box center [567, 322] width 107 height 10
click at [657, 305] on button "Send to Fulfillment" at bounding box center [689, 305] width 115 height 15
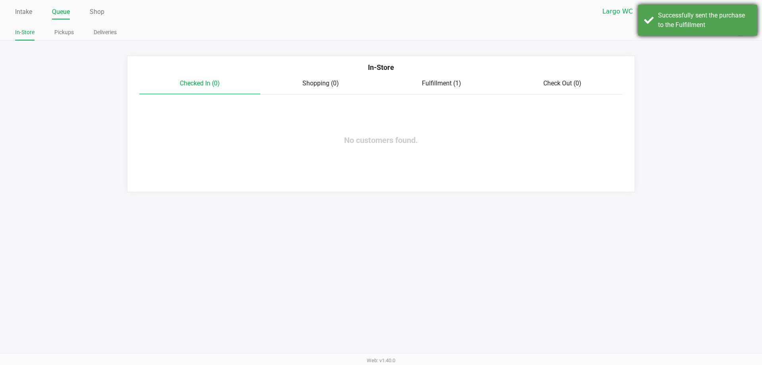
click at [707, 24] on div "Successfully sent the purchase to the Fulfillment" at bounding box center [704, 20] width 93 height 19
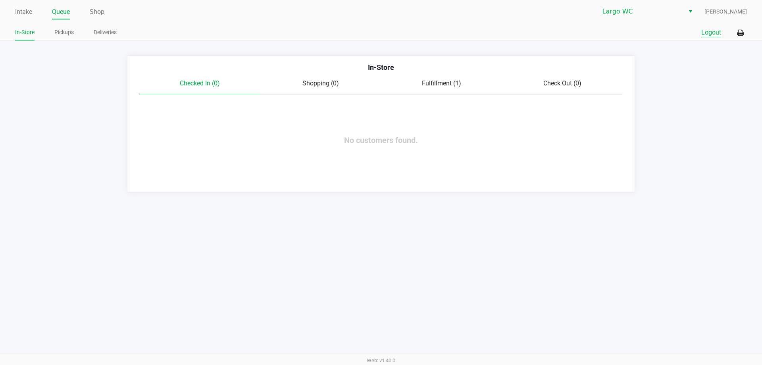
click at [710, 30] on button "Logout" at bounding box center [711, 33] width 20 height 10
